Goal: Transaction & Acquisition: Purchase product/service

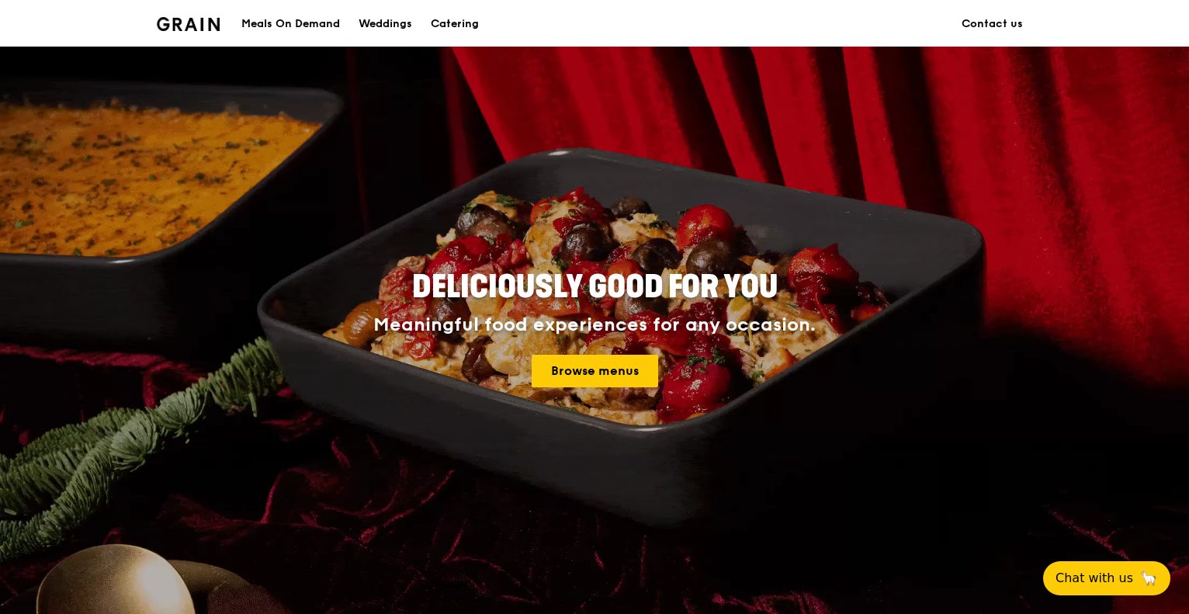
scroll to position [310, 0]
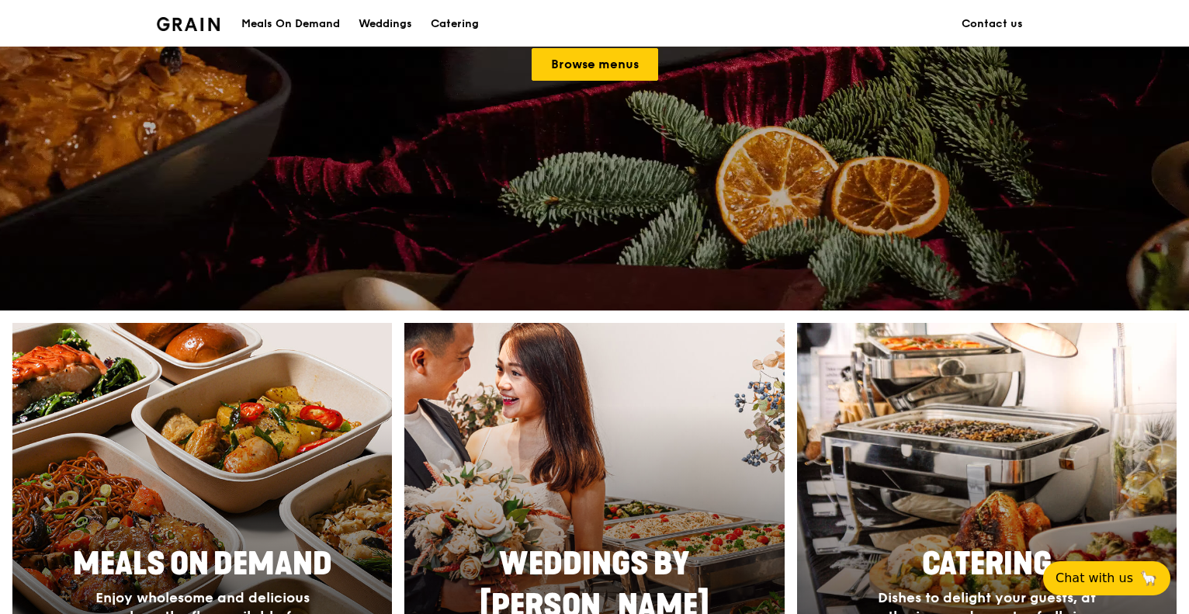
click at [258, 27] on div "Meals On Demand" at bounding box center [290, 24] width 99 height 47
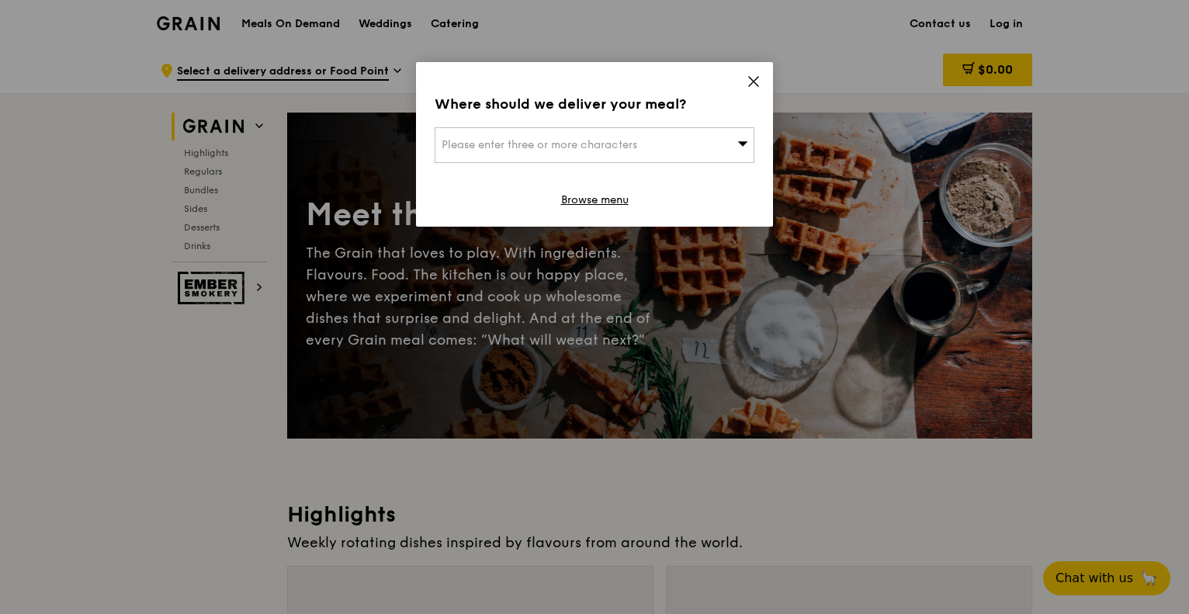
click at [741, 137] on icon at bounding box center [742, 143] width 11 height 12
click at [670, 140] on input "search" at bounding box center [594, 145] width 318 height 34
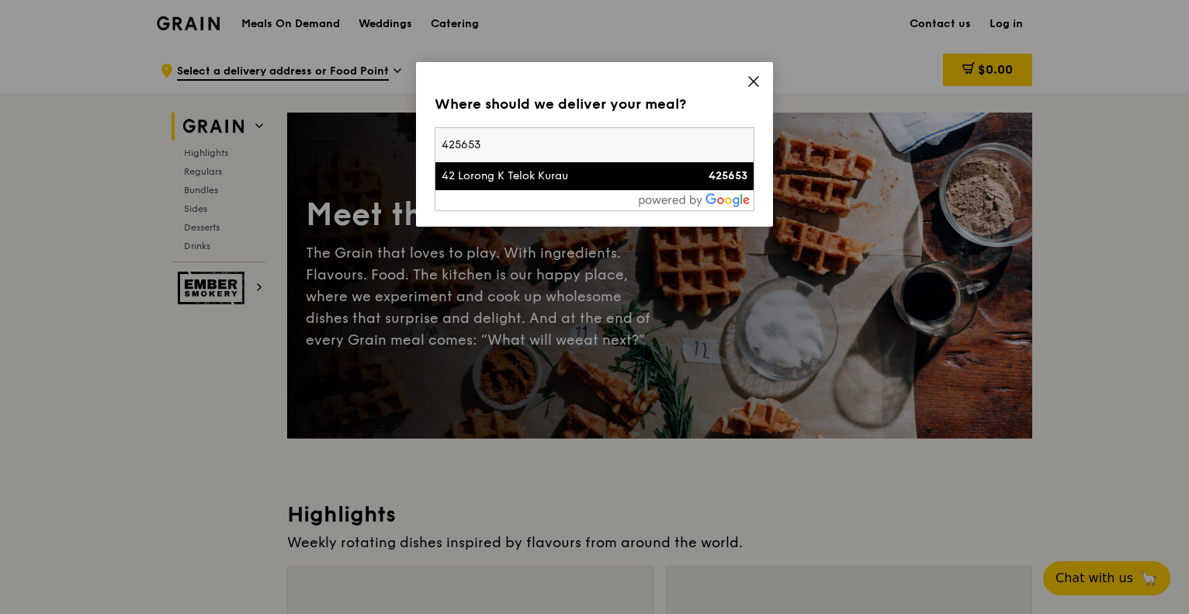
type input "425653"
click at [685, 182] on div "425653" at bounding box center [709, 176] width 77 height 16
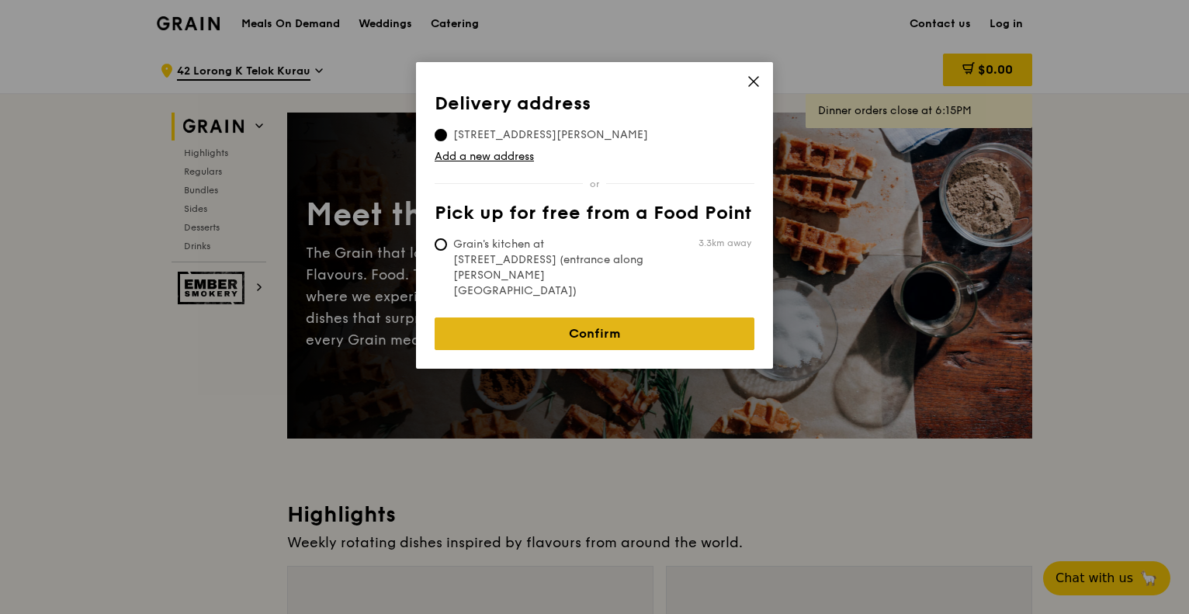
click at [615, 317] on link "Confirm" at bounding box center [595, 333] width 320 height 33
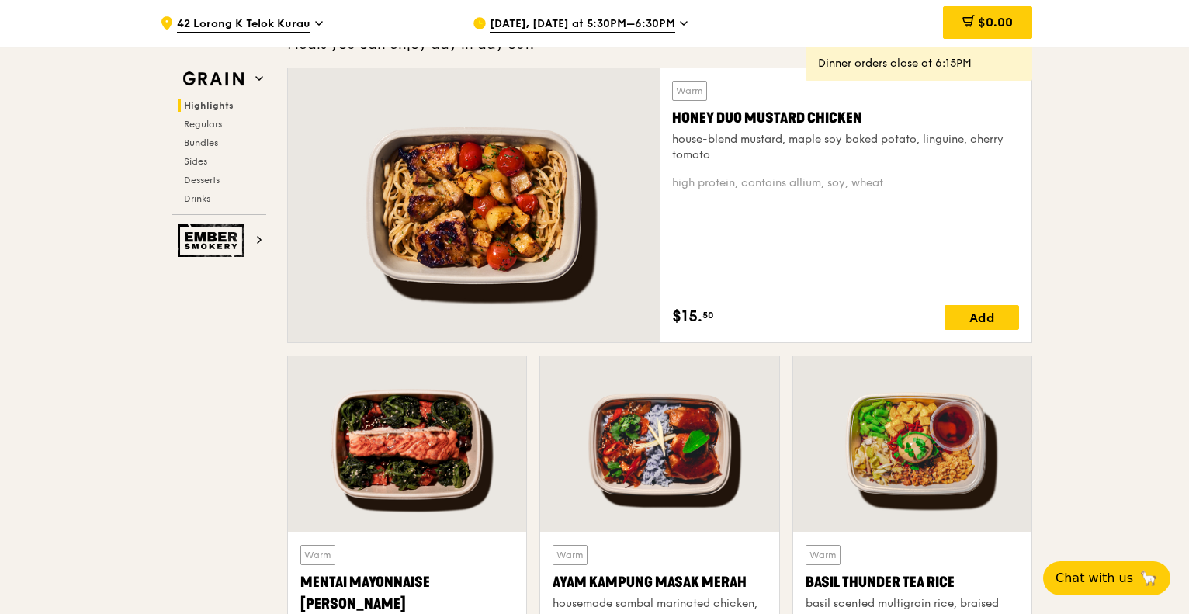
scroll to position [1164, 0]
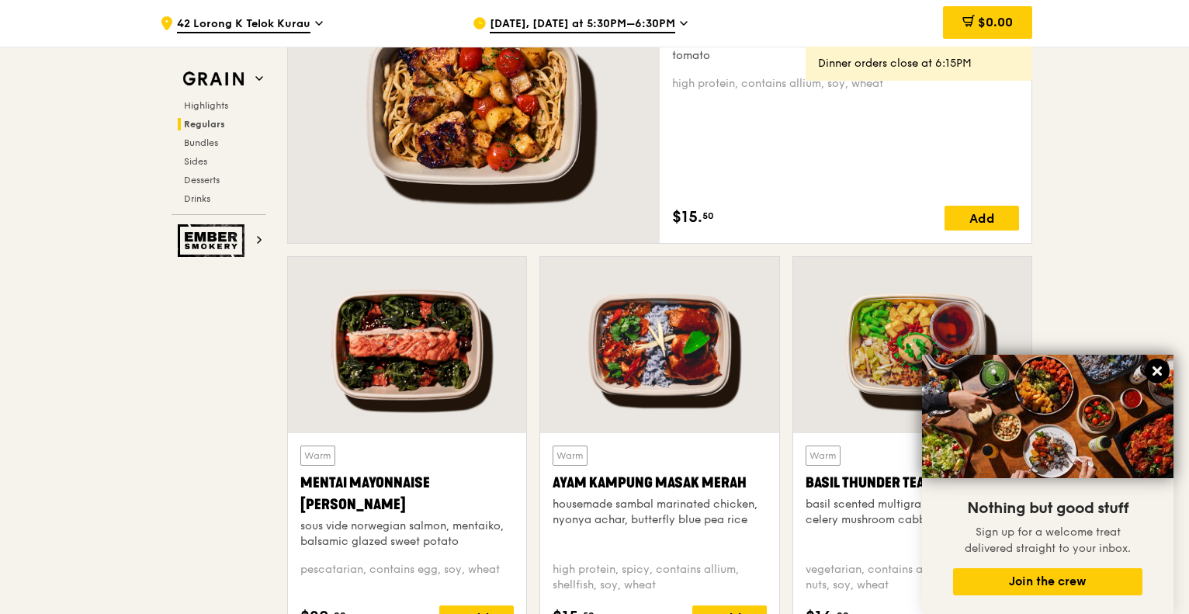
click at [1156, 373] on icon at bounding box center [1157, 370] width 9 height 9
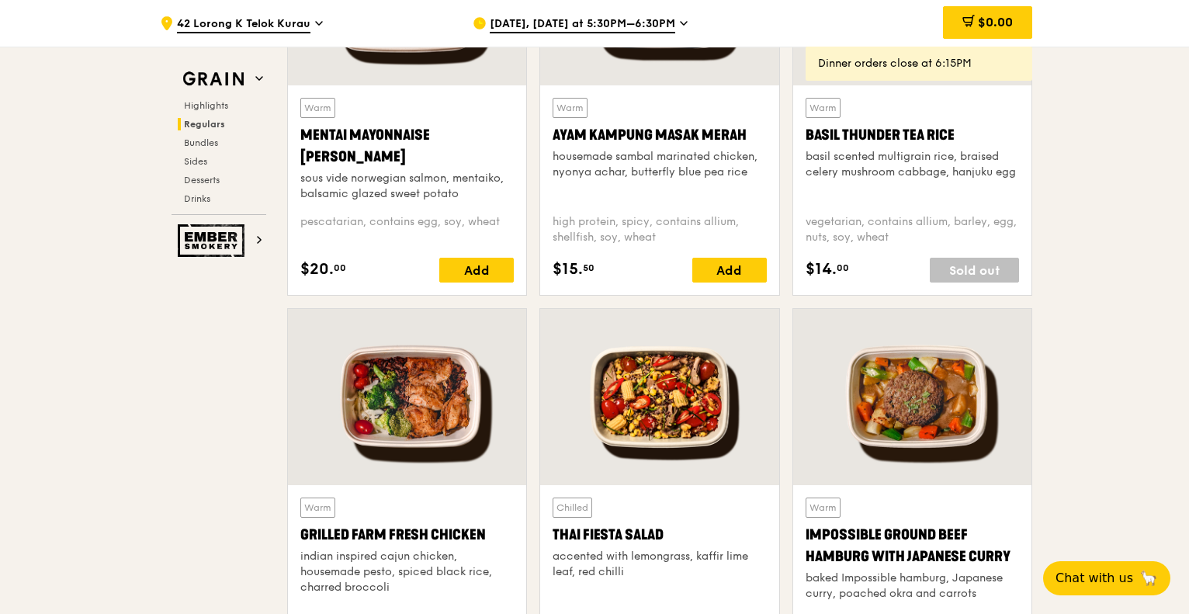
scroll to position [1397, 0]
